Goal: Transaction & Acquisition: Purchase product/service

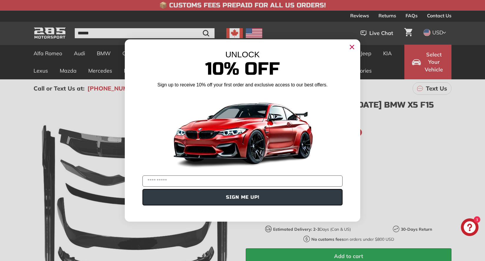
click at [432, 57] on div "Close dialog UNLOCK 10% Off Sign up to receive 10% off your first order and exc…" at bounding box center [242, 130] width 485 height 261
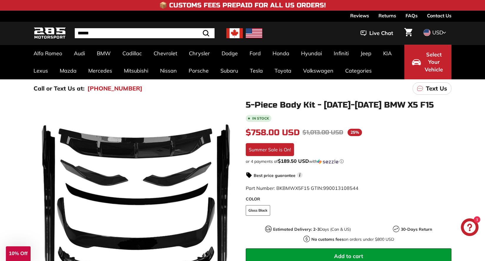
click at [425, 59] on span "Select Your Vehicle" at bounding box center [434, 62] width 20 height 23
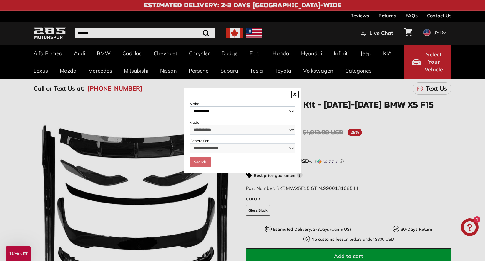
click at [230, 114] on select "**********" at bounding box center [243, 112] width 106 height 10
select select "***"
click at [216, 129] on select "**********" at bounding box center [243, 130] width 106 height 10
select select "**"
click at [218, 150] on select "**********" at bounding box center [243, 149] width 106 height 10
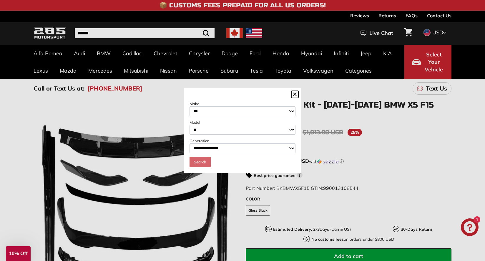
select select "**********"
click at [202, 164] on link "Search" at bounding box center [200, 162] width 21 height 11
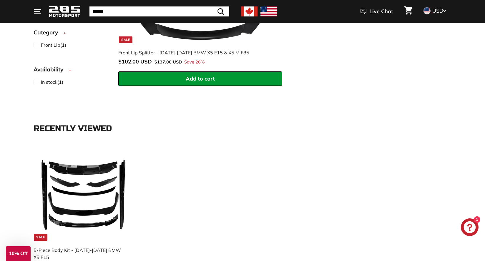
scroll to position [253, 0]
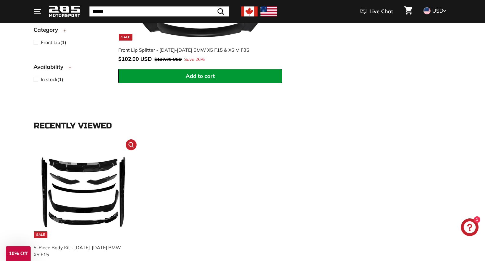
click at [85, 184] on img at bounding box center [84, 193] width 92 height 92
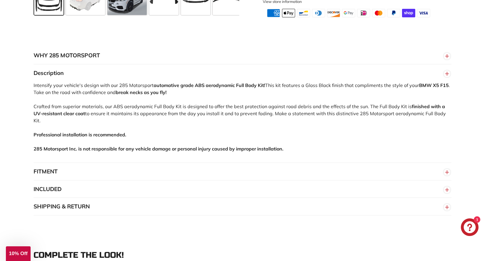
scroll to position [323, 0]
click at [446, 187] on circle "button" at bounding box center [447, 190] width 6 height 6
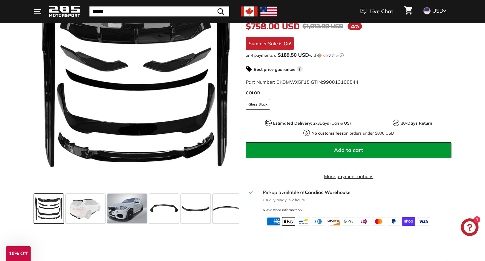
scroll to position [170, 0]
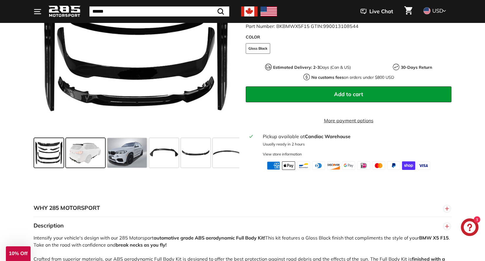
click at [90, 154] on span at bounding box center [85, 152] width 39 height 29
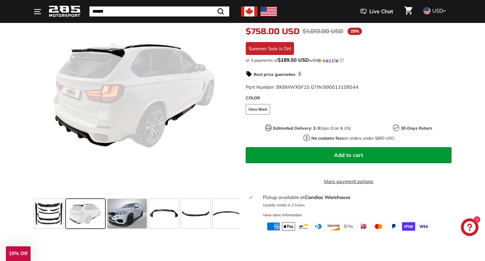
scroll to position [109, 0]
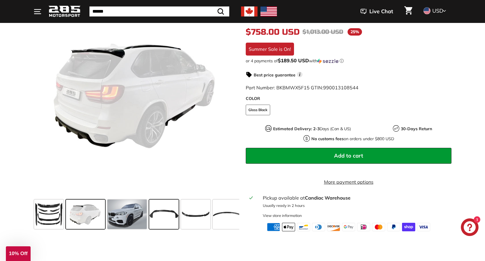
click at [157, 216] on span at bounding box center [163, 214] width 29 height 29
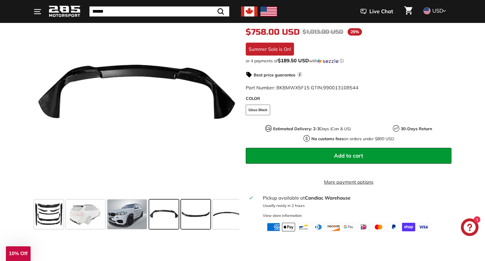
click at [199, 220] on span at bounding box center [195, 214] width 29 height 29
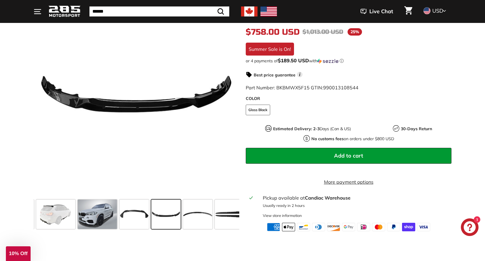
scroll to position [0, 57]
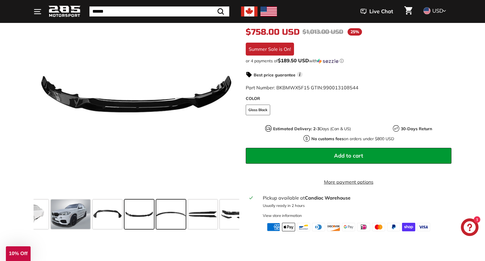
click at [172, 221] on span at bounding box center [170, 214] width 29 height 29
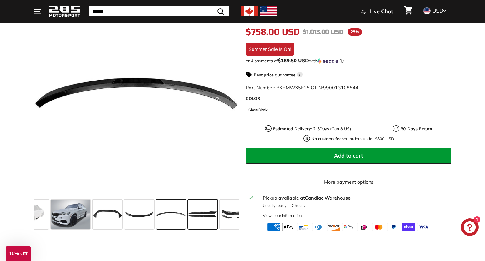
click at [204, 221] on span at bounding box center [202, 214] width 29 height 29
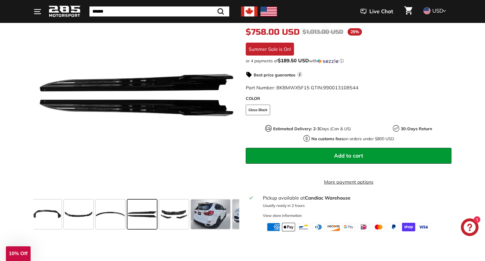
scroll to position [0, 118]
click at [176, 212] on span at bounding box center [172, 214] width 29 height 29
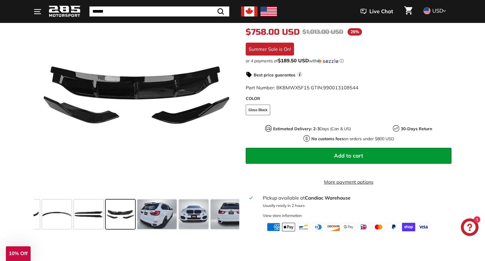
scroll to position [0, 175]
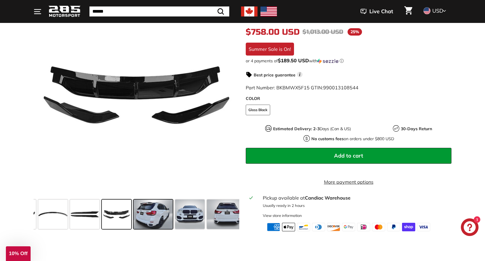
click at [156, 217] on span at bounding box center [153, 214] width 39 height 29
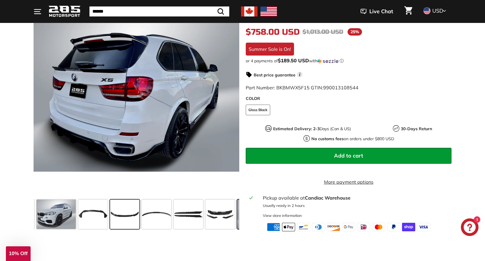
scroll to position [0, 59]
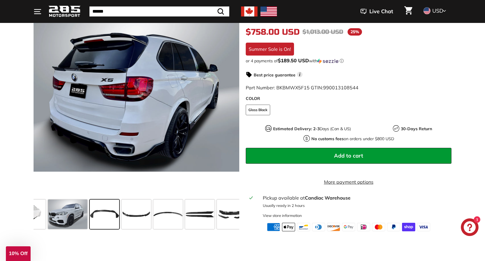
click at [111, 220] on span at bounding box center [104, 214] width 29 height 29
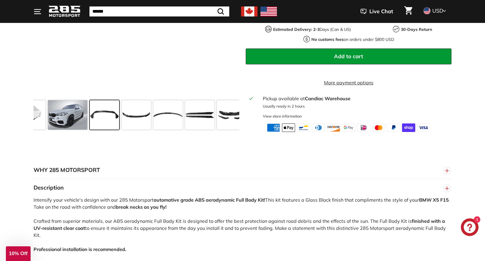
scroll to position [207, 0]
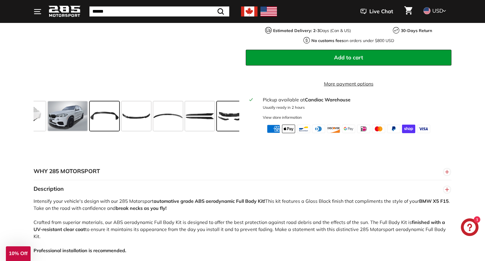
click at [224, 122] on span at bounding box center [231, 116] width 29 height 29
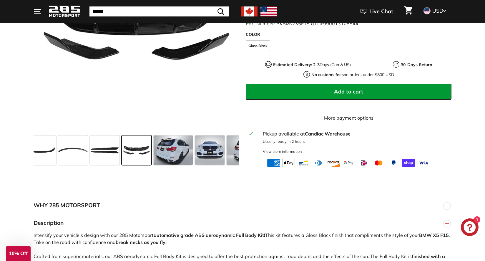
scroll to position [174, 0]
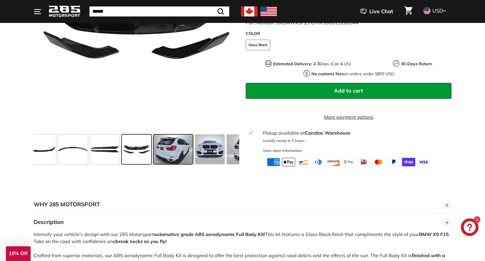
click at [176, 151] on span at bounding box center [173, 149] width 39 height 29
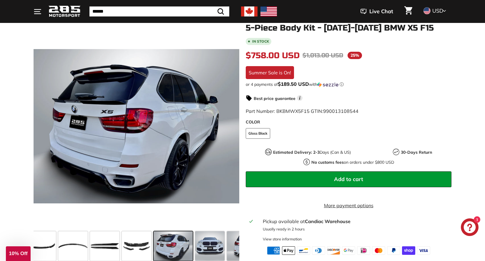
scroll to position [74, 0]
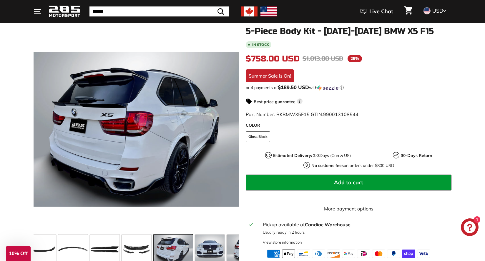
click at [247, 197] on shop-pay-wallet-button at bounding box center [246, 197] width 1 height 6
